Goal: Task Accomplishment & Management: Use online tool/utility

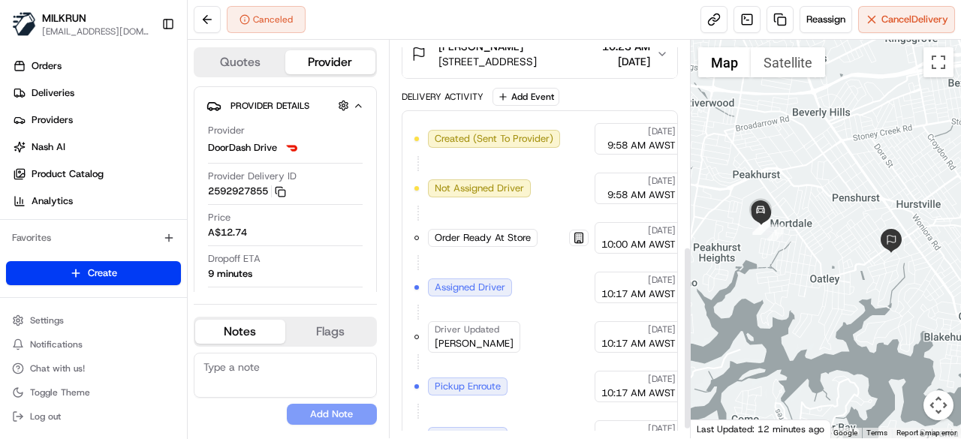
scroll to position [464, 0]
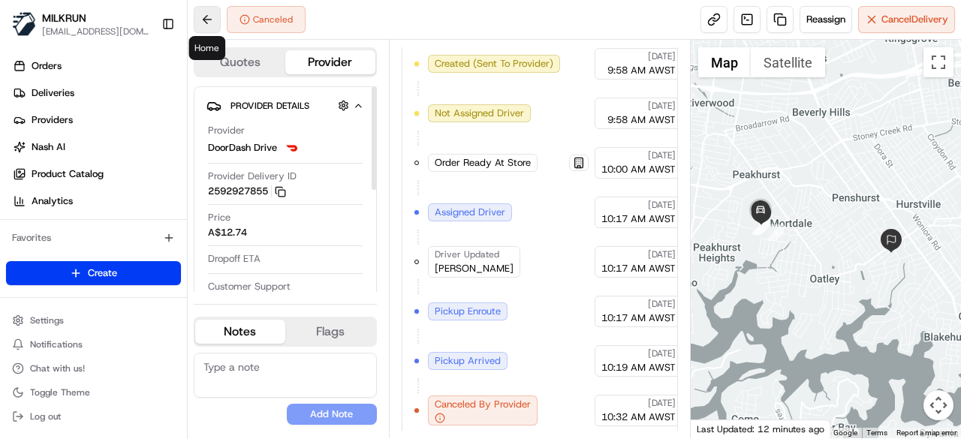
click at [212, 23] on button at bounding box center [207, 19] width 27 height 27
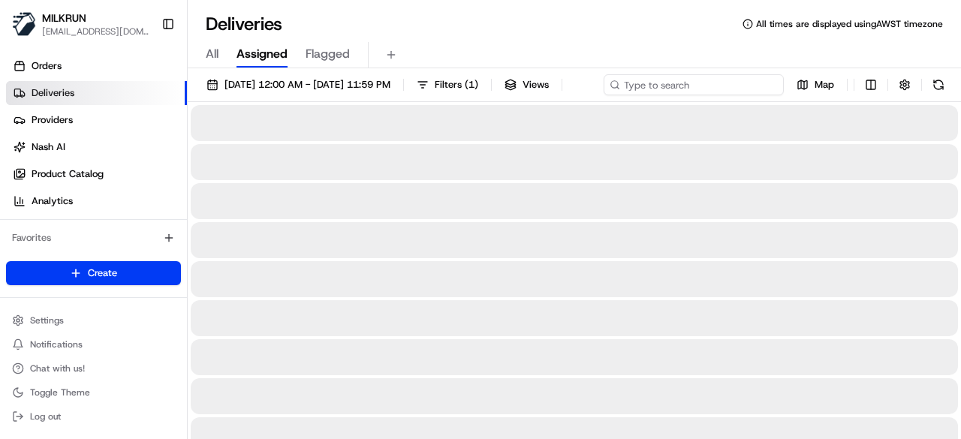
click at [720, 91] on div "[DATE] 12:00 AM - [DATE] 11:59 PM Filters ( 1 ) Views Map" at bounding box center [574, 88] width 773 height 28
paste input "32e6b9ef-3c44-4a77-98f6-6e5a46615b64"
type input "32e6b9ef-3c44-4a77-98f6-6e5a46615b64"
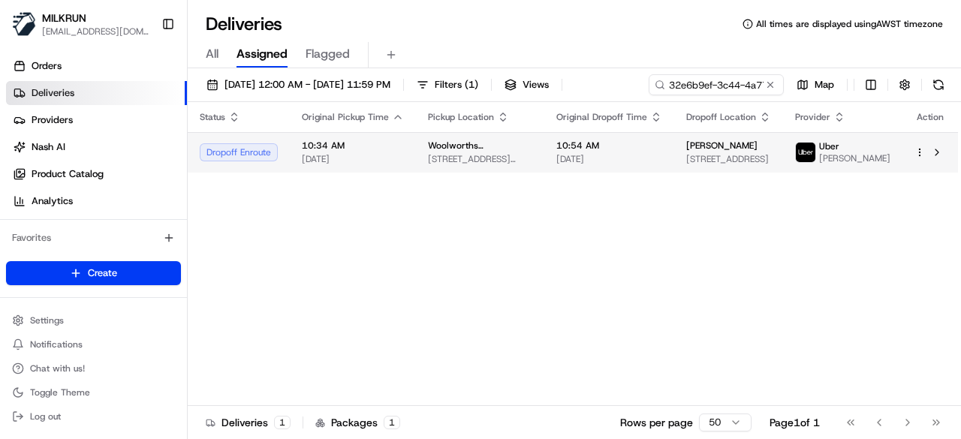
click at [594, 185] on div "Status Original Pickup Time Pickup Location Original Dropoff Time Dropoff Locat…" at bounding box center [573, 254] width 770 height 304
click at [620, 164] on span "[DATE]" at bounding box center [609, 159] width 106 height 12
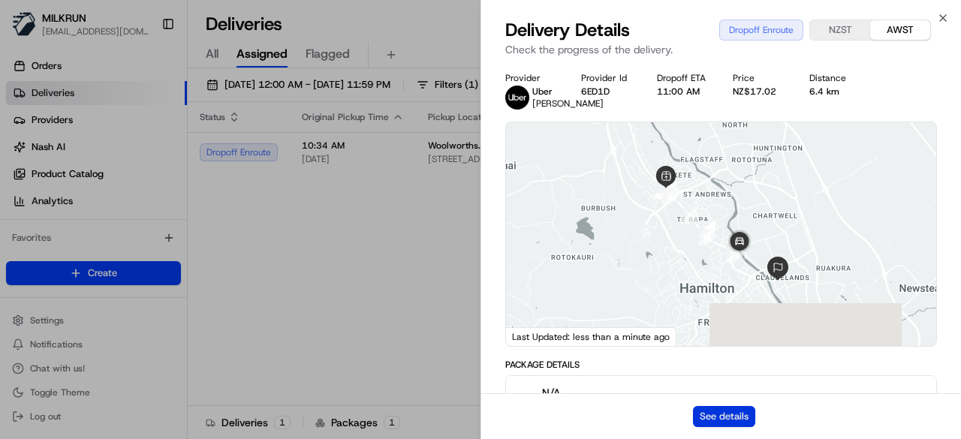
click at [703, 408] on button "See details" at bounding box center [724, 416] width 62 height 21
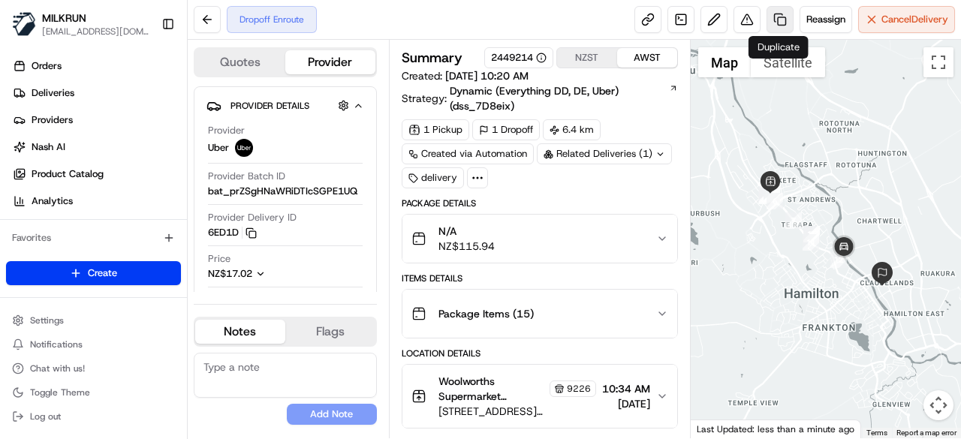
drag, startPoint x: 761, startPoint y: 19, endPoint x: 772, endPoint y: 17, distance: 10.6
click at [772, 17] on div "Reassign Cancel Delivery" at bounding box center [794, 19] width 321 height 27
click at [772, 17] on link at bounding box center [780, 19] width 27 height 27
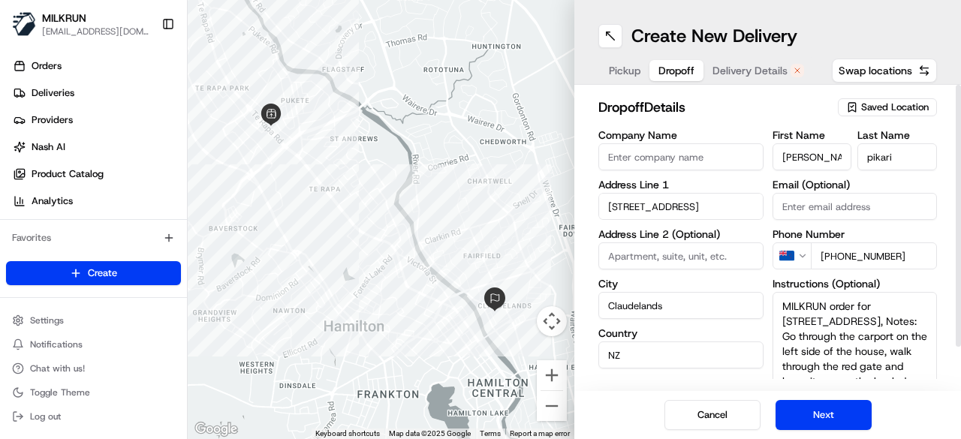
click at [687, 68] on span "Dropoff" at bounding box center [676, 70] width 36 height 15
click at [731, 64] on span "Delivery Details" at bounding box center [750, 70] width 75 height 15
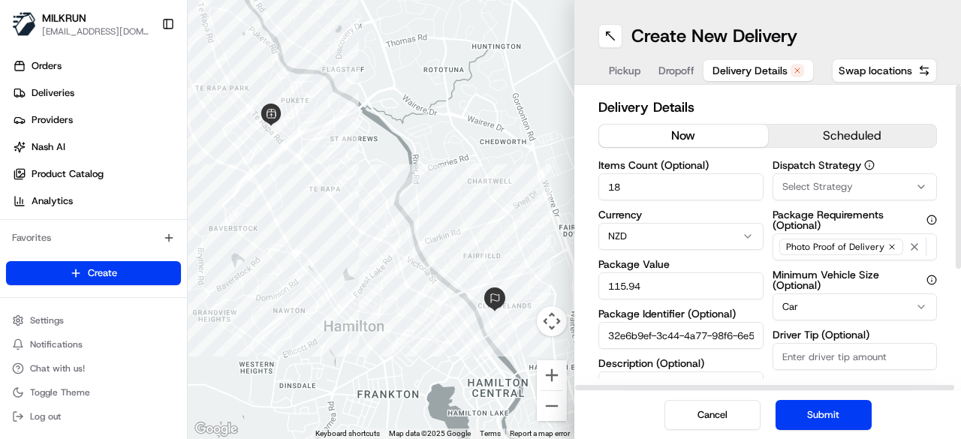
click at [695, 138] on button "now" at bounding box center [683, 136] width 169 height 23
click at [812, 418] on button "Submit" at bounding box center [824, 415] width 96 height 30
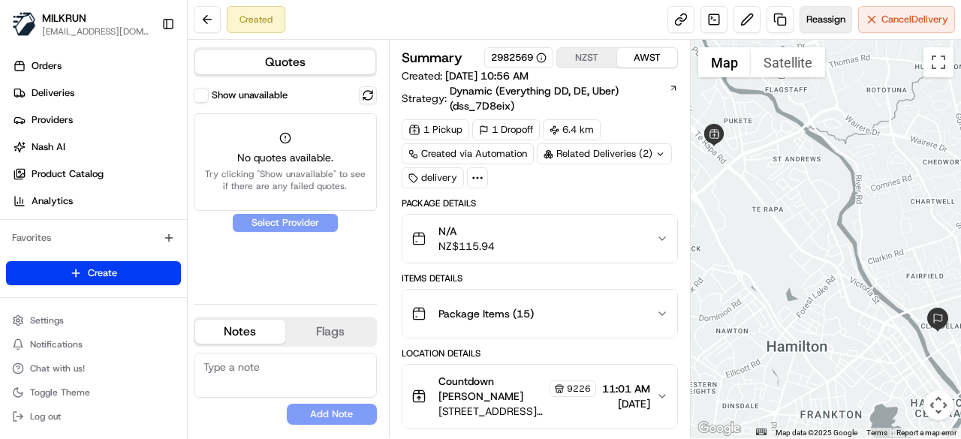
click at [816, 26] on button "Reassign" at bounding box center [826, 19] width 53 height 27
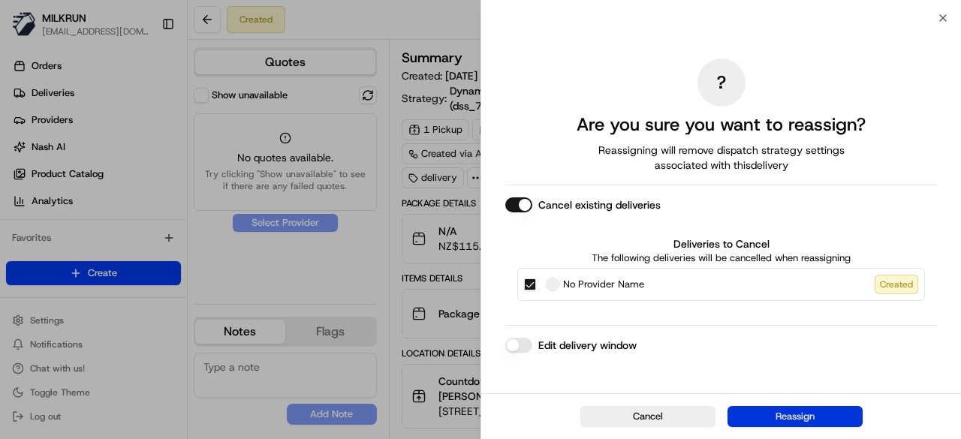
click at [749, 423] on button "Reassign" at bounding box center [795, 416] width 135 height 21
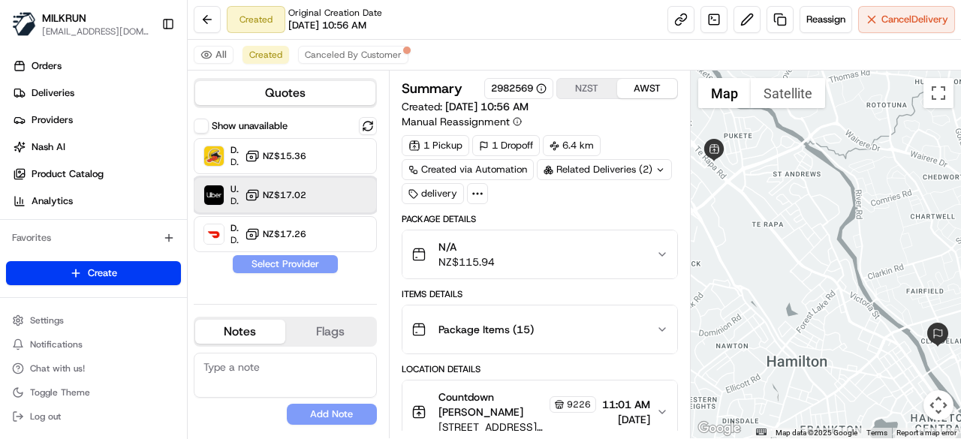
click at [275, 207] on div "Uber Dropoff ETA 36 minutes NZ$17.02" at bounding box center [285, 195] width 183 height 36
click at [286, 258] on button "Assign Provider" at bounding box center [285, 264] width 107 height 18
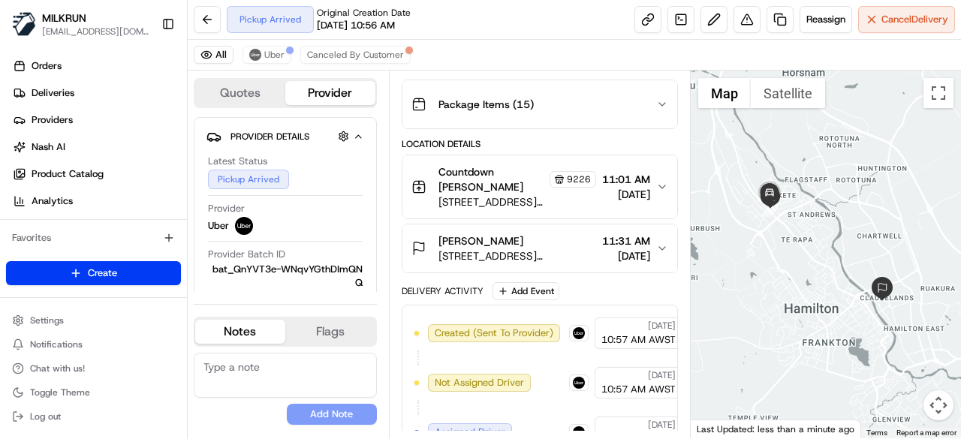
scroll to position [75, 0]
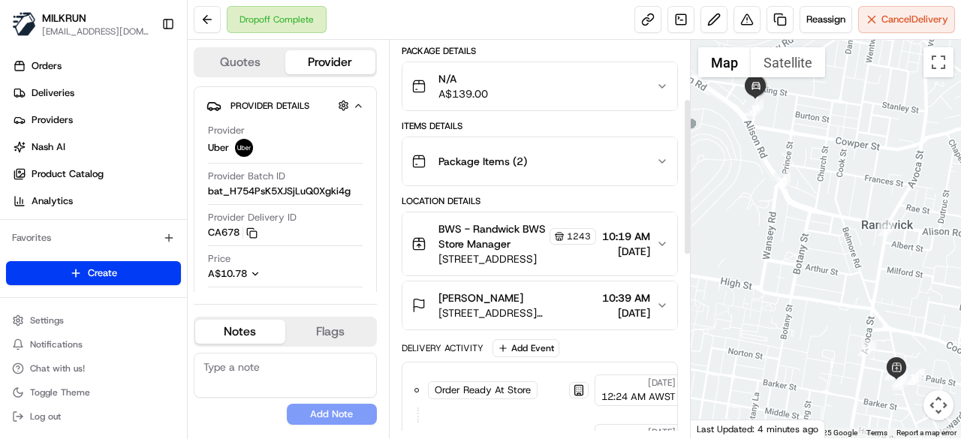
scroll to position [150, 0]
